Goal: Information Seeking & Learning: Check status

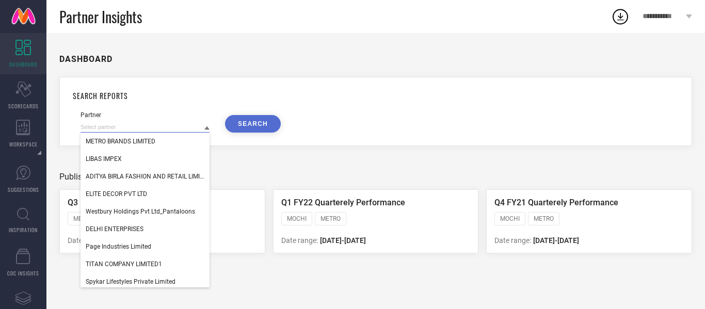
drag, startPoint x: 156, startPoint y: 132, endPoint x: 60, endPoint y: 127, distance: 96.6
click at [60, 127] on div "SEARCH REPORTS Partner METRO BRANDS LIMITED LIBAS IMPEX ADITYA BIRLA FASHION AN…" at bounding box center [375, 111] width 633 height 69
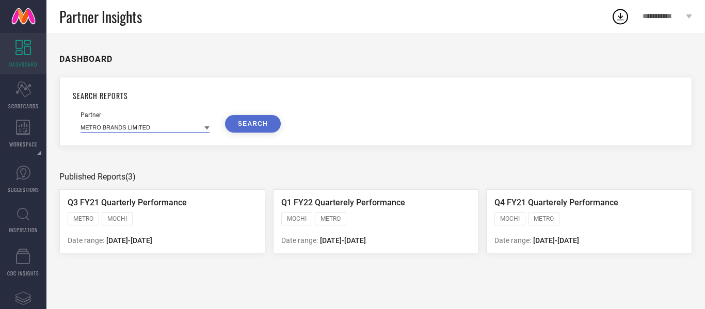
paste input "[PERSON_NAME] APPARELS"
type input "[PERSON_NAME] APPARELS"
click at [247, 126] on button "SEARCH" at bounding box center [253, 124] width 56 height 18
click at [256, 124] on button "SEARCH" at bounding box center [253, 124] width 56 height 18
click at [254, 124] on button "SEARCH" at bounding box center [253, 124] width 56 height 18
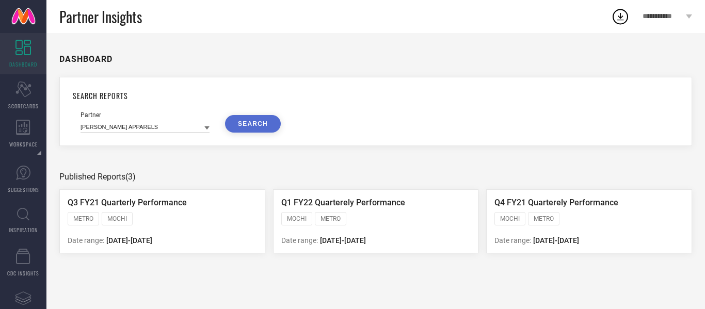
click at [254, 124] on button "SEARCH" at bounding box center [253, 124] width 56 height 18
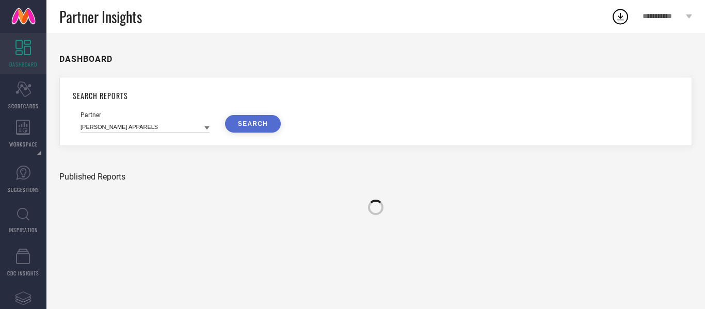
click at [254, 124] on button "SEARCH" at bounding box center [253, 124] width 56 height 18
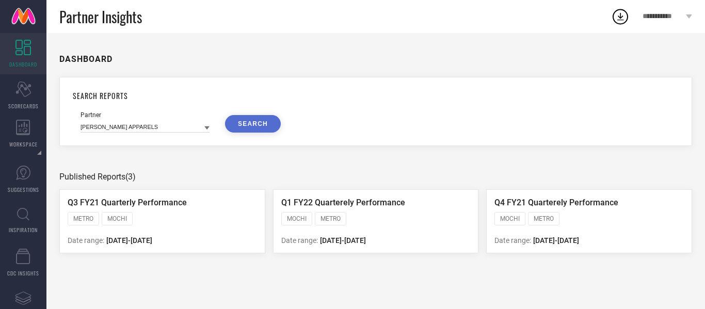
click at [254, 124] on button "SEARCH" at bounding box center [253, 124] width 56 height 18
click at [37, 86] on div "Scorecard SCORECARDS" at bounding box center [23, 95] width 46 height 41
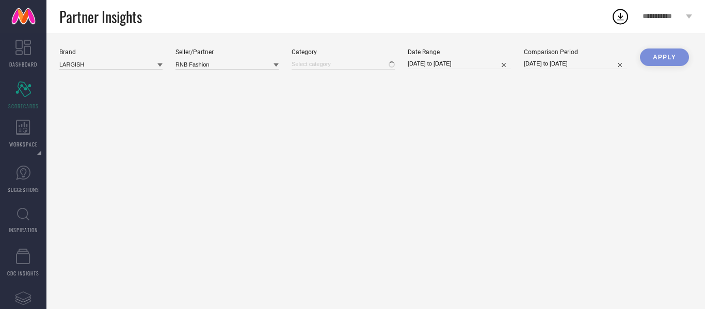
type input "All"
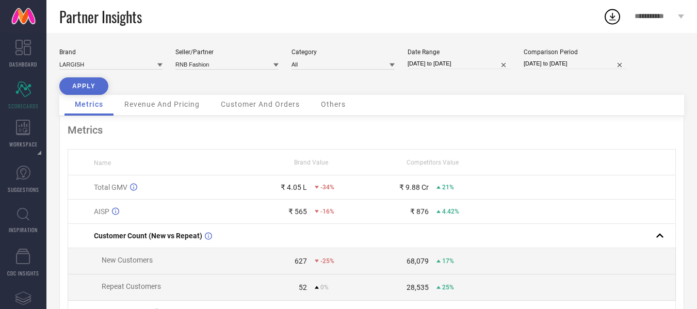
click at [164, 66] on div "Brand LARGISH Seller/Partner RNB Fashion Category All Date Range [DATE] to [DAT…" at bounding box center [371, 71] width 625 height 46
click at [162, 66] on icon at bounding box center [159, 64] width 5 height 5
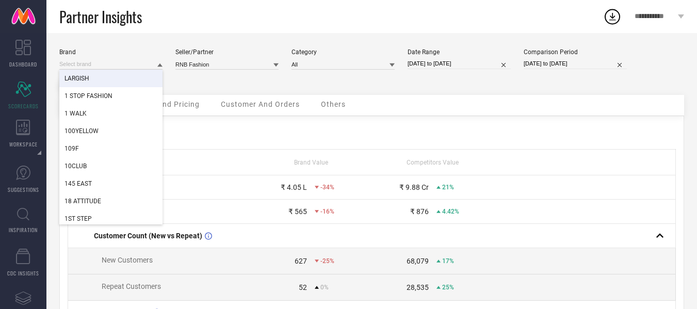
click at [284, 84] on div "Brand LARGISH 1 STOP FASHION 1 WALK 100YELLOW 109F 10CLUB 145 EAST 18 ATTITUDE …" at bounding box center [371, 71] width 625 height 46
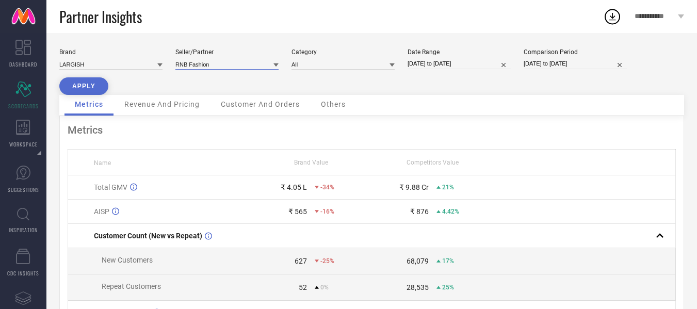
click at [227, 62] on input at bounding box center [226, 64] width 103 height 11
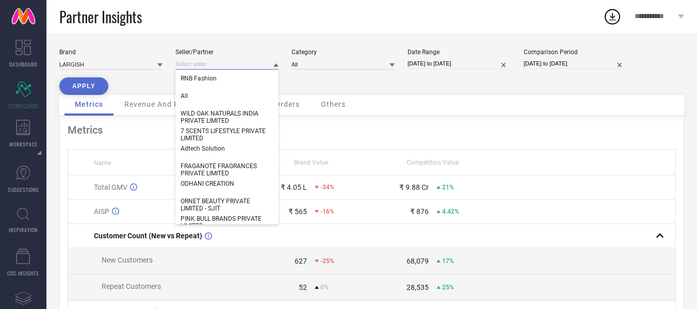
paste input "[PERSON_NAME] APPARELS"
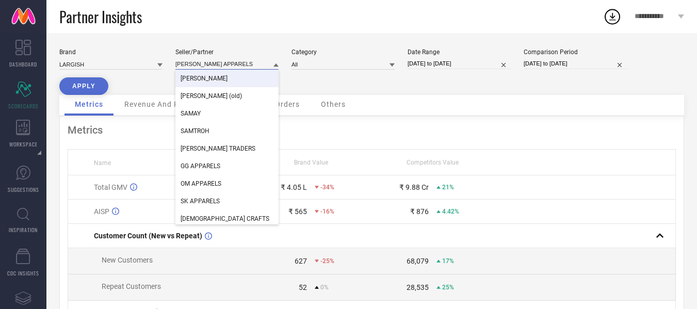
type input "[PERSON_NAME] APPARELS"
click at [227, 74] on div "[PERSON_NAME]" at bounding box center [226, 79] width 103 height 18
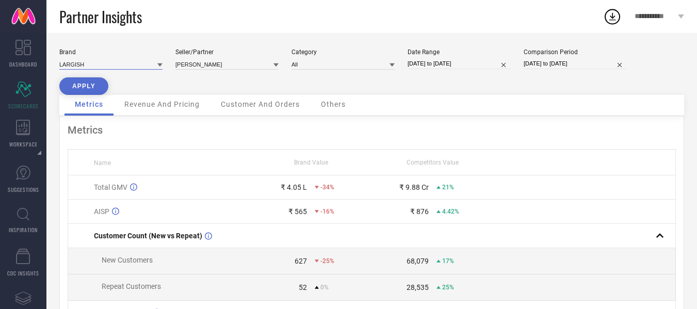
click at [115, 66] on input at bounding box center [110, 64] width 103 height 11
type input "plutu"
click at [119, 73] on div "PLUTUS" at bounding box center [110, 79] width 103 height 18
type input "All"
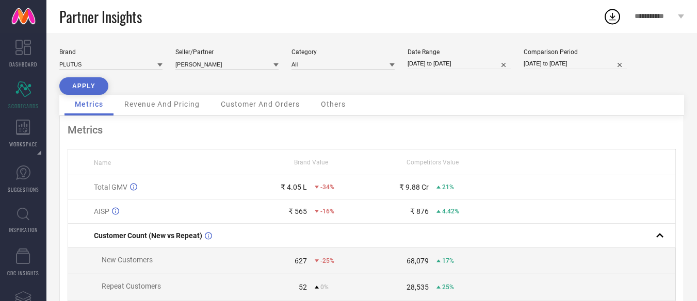
select select "6"
select select "2025"
select select "7"
select select "2025"
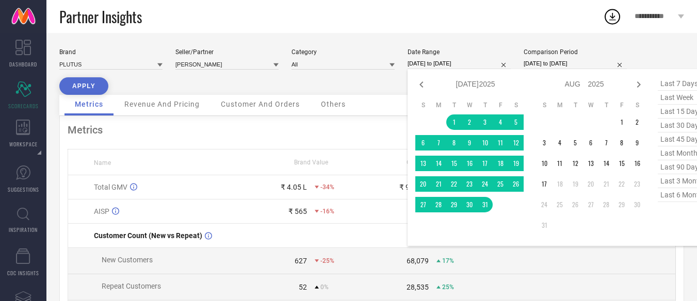
click at [430, 67] on input "[DATE] to [DATE]" at bounding box center [459, 63] width 103 height 11
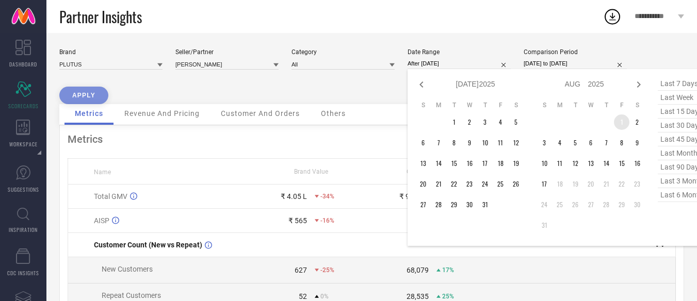
click at [623, 123] on td "1" at bounding box center [621, 122] width 15 height 15
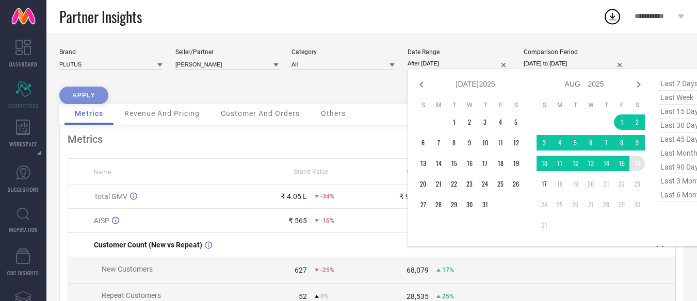
type input "[DATE] to [DATE]"
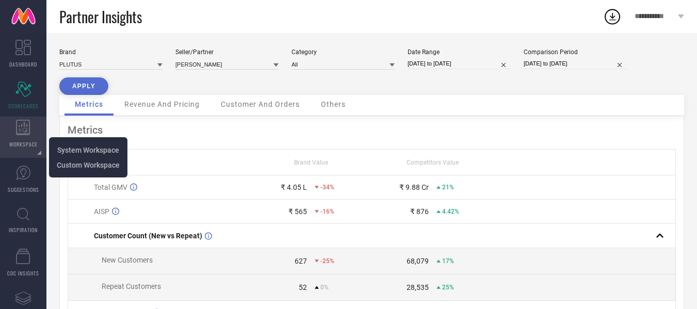
click at [41, 130] on div "WORKSPACE" at bounding box center [23, 137] width 46 height 41
click at [74, 149] on span "System Workspace" at bounding box center [88, 150] width 62 height 8
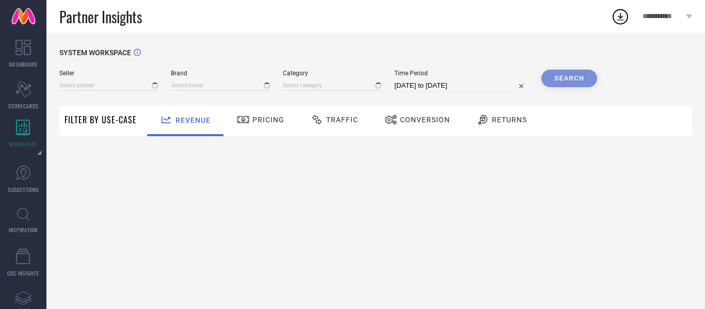
type input "1 STOP FASHION"
type input "All"
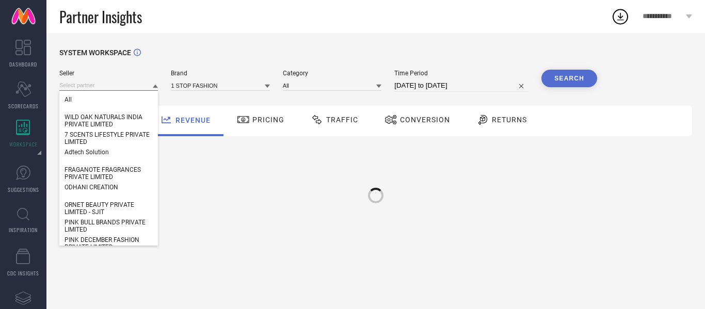
click at [102, 83] on input at bounding box center [108, 85] width 99 height 11
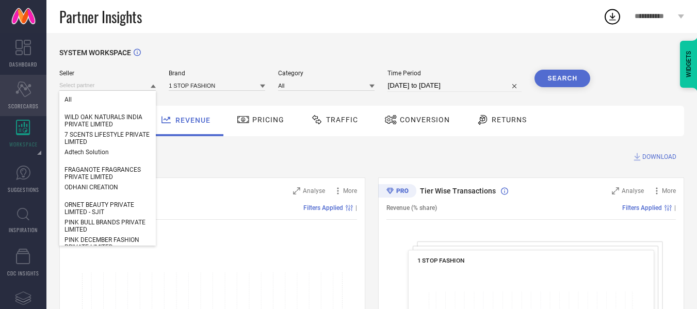
click at [18, 97] on div "Scorecard SCORECARDS" at bounding box center [23, 95] width 46 height 41
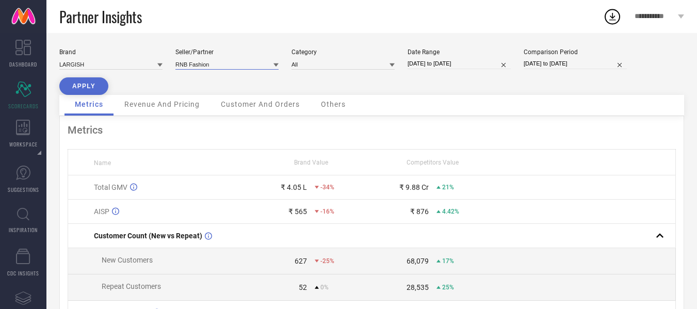
click at [211, 64] on input at bounding box center [226, 64] width 103 height 11
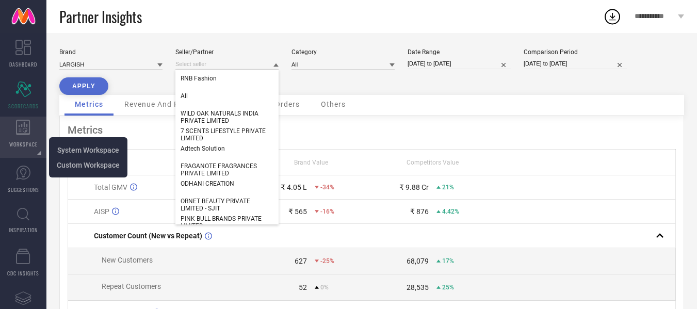
click at [16, 131] on icon at bounding box center [23, 127] width 14 height 15
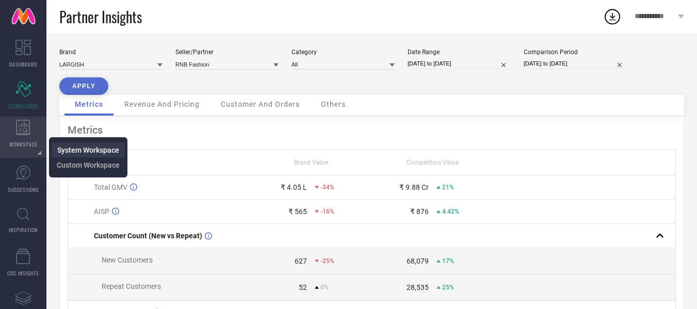
click at [71, 151] on span "System Workspace" at bounding box center [88, 150] width 62 height 8
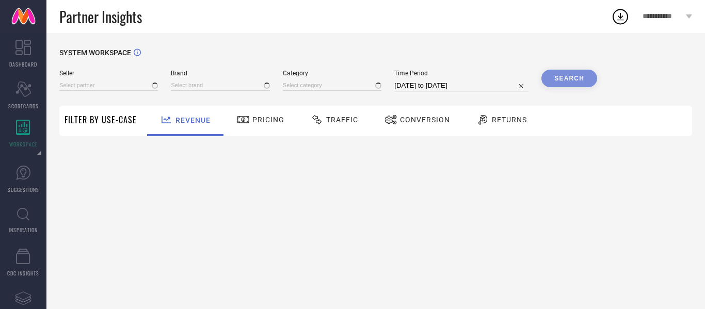
type input "All"
type input "1 STOP FASHION"
type input "All"
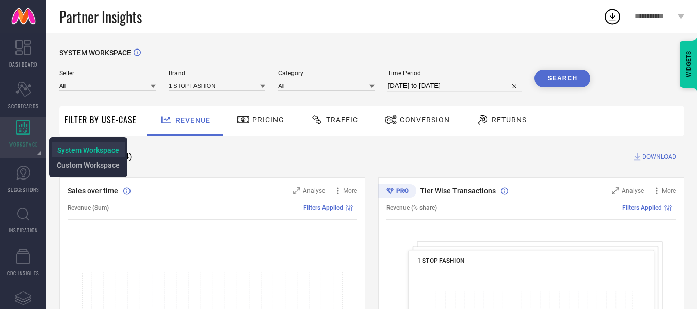
click at [60, 148] on span "System Workspace" at bounding box center [88, 150] width 62 height 8
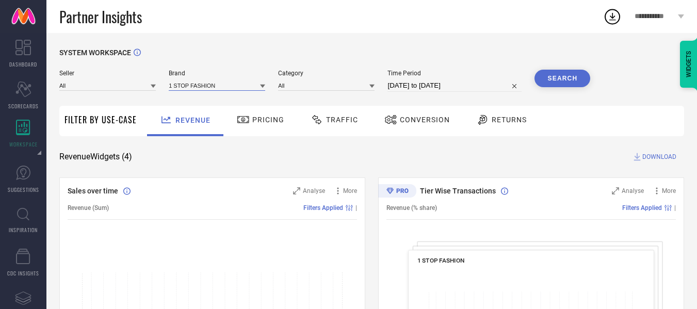
click at [207, 82] on input at bounding box center [217, 85] width 96 height 11
type input "plutus"
click at [211, 95] on div "PLUTUS" at bounding box center [217, 100] width 96 height 18
click at [571, 78] on button "Search" at bounding box center [563, 79] width 56 height 18
click at [454, 88] on input "[DATE] to [DATE]" at bounding box center [454, 85] width 134 height 12
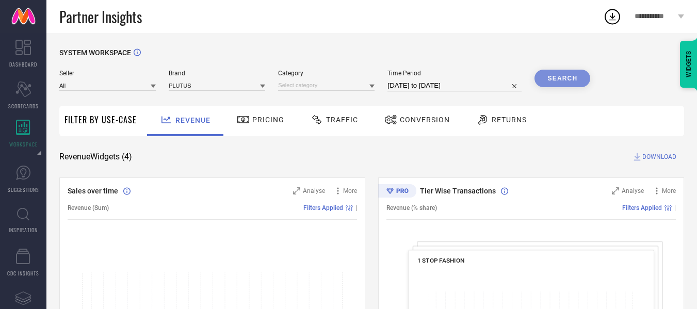
select select "6"
select select "2025"
select select "7"
select select "2025"
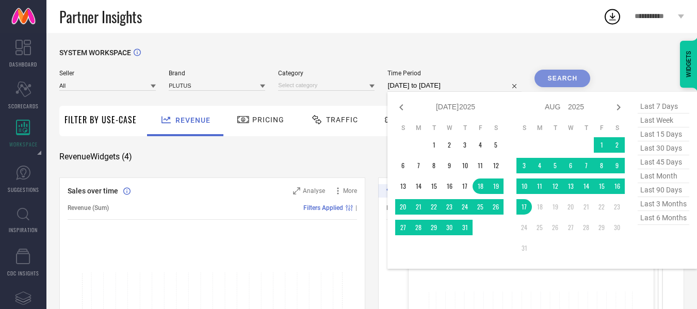
click at [615, 61] on div "SYSTEM WORKSPACE" at bounding box center [371, 58] width 625 height 21
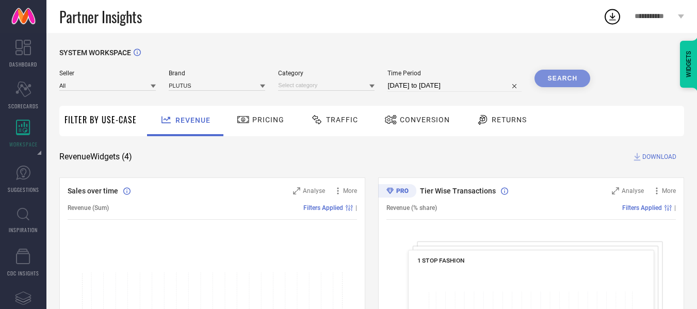
click at [582, 75] on div "Search" at bounding box center [563, 79] width 56 height 18
click at [557, 86] on div "Search" at bounding box center [563, 79] width 56 height 18
click at [562, 77] on div "Search" at bounding box center [563, 79] width 56 height 18
click at [252, 115] on div "Pricing" at bounding box center [260, 120] width 53 height 18
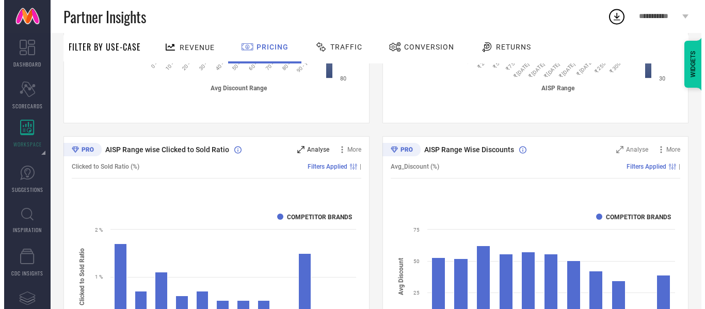
scroll to position [310, 0]
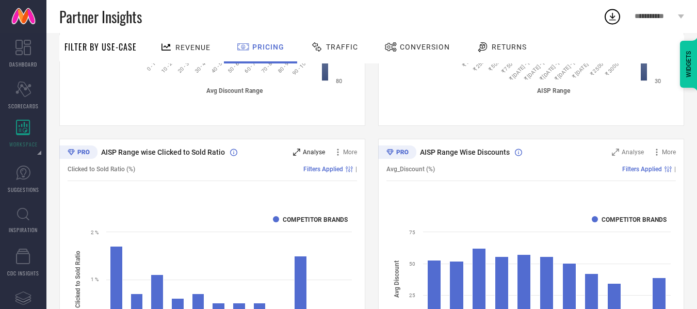
click at [316, 150] on span "Analyse" at bounding box center [314, 152] width 22 height 7
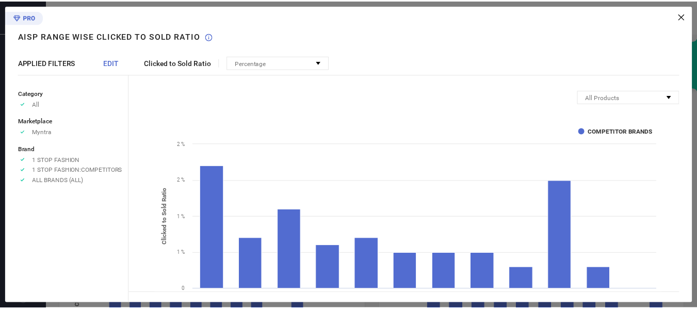
scroll to position [43, 0]
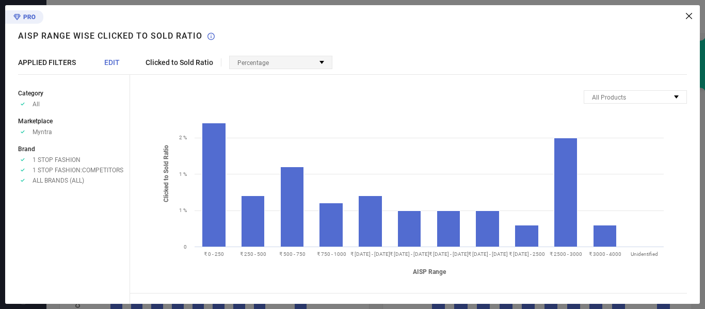
click at [320, 67] on div "Percentage" at bounding box center [281, 62] width 102 height 12
click at [384, 71] on div "Clicked to Sold Ratio Percentage No options available All Products Mapped Produ…" at bounding box center [415, 154] width 570 height 299
click at [691, 21] on div "Clicked to Sold Ratio Percentage No options available All Products Mapped Produ…" at bounding box center [415, 154] width 570 height 299
click at [690, 19] on icon at bounding box center [689, 16] width 6 height 6
